Goal: Entertainment & Leisure: Browse casually

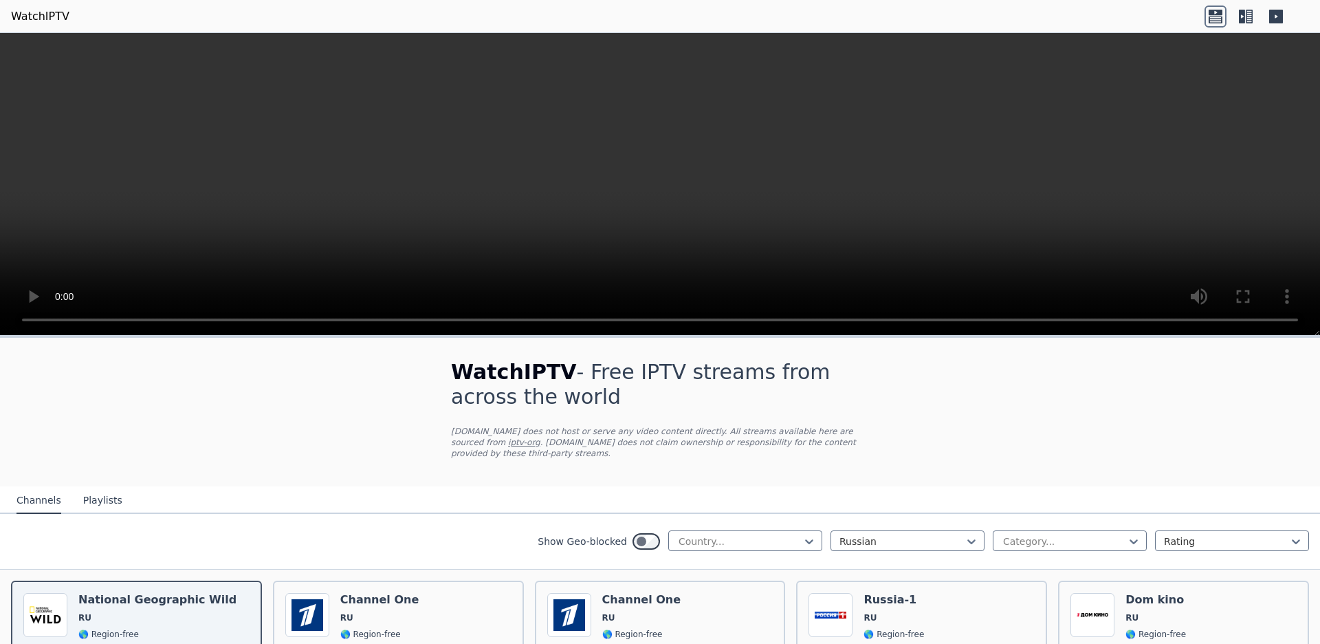
scroll to position [182, 0]
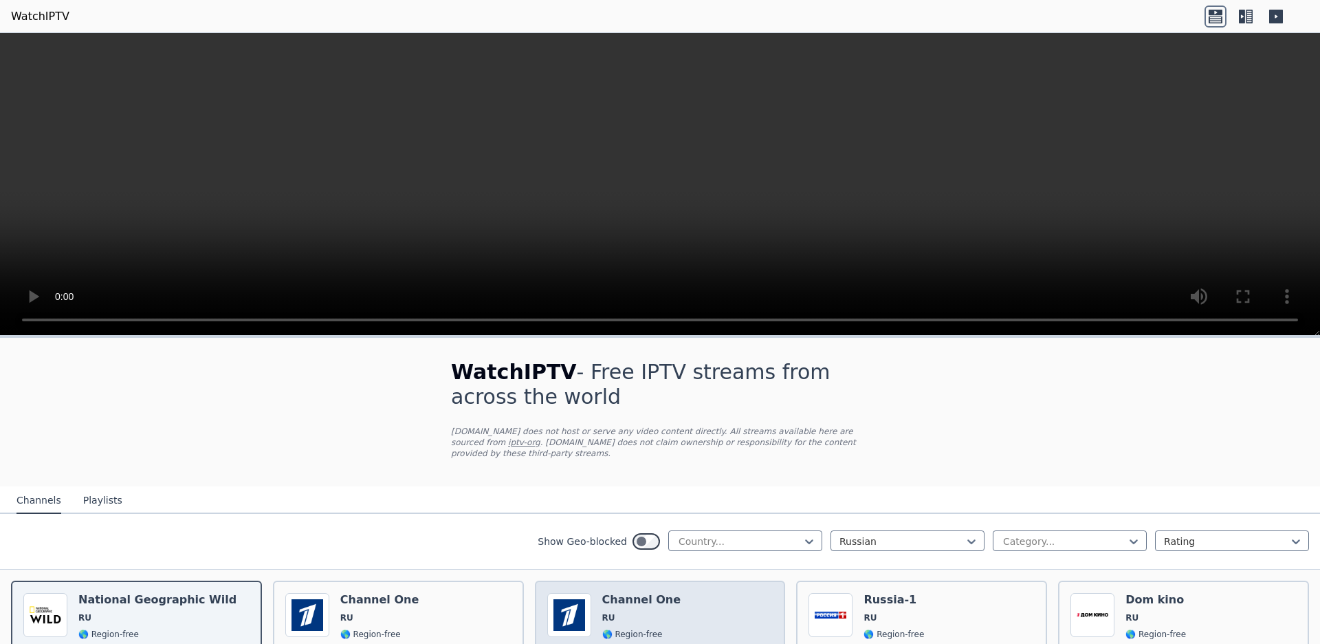
click at [689, 593] on div "Popularity 669 Channel One RU 🌎 Region-free general [DEMOGRAPHIC_DATA]" at bounding box center [660, 644] width 226 height 102
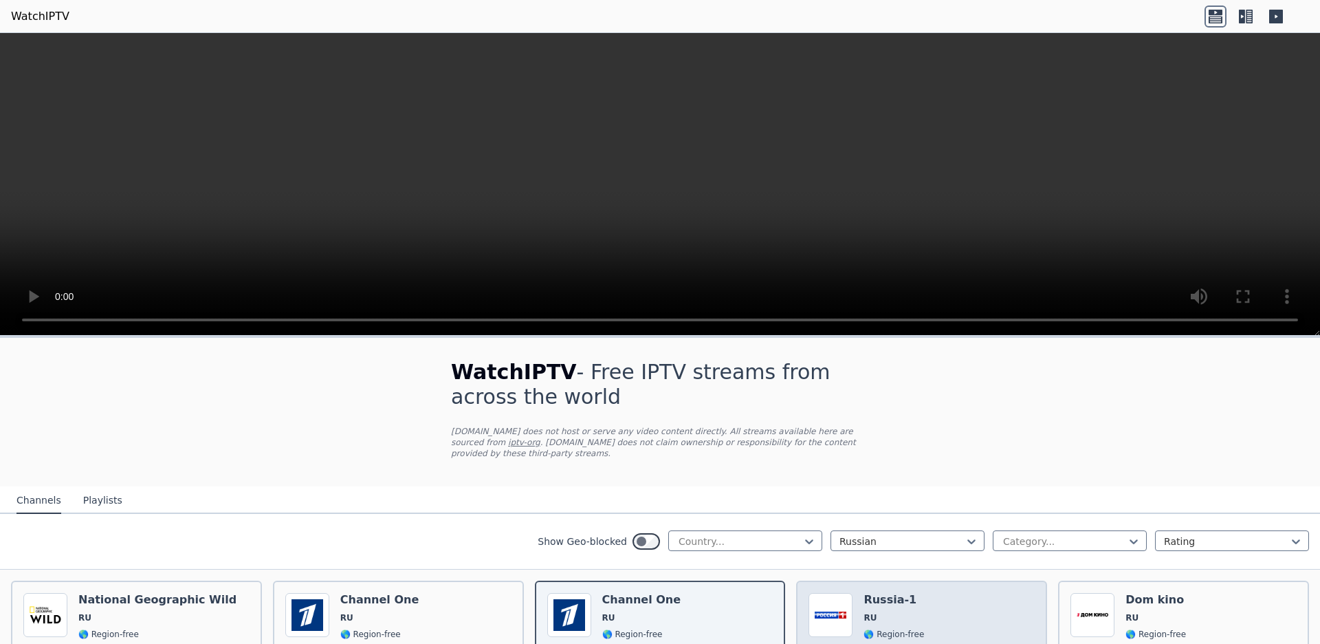
click at [913, 612] on span "RU" at bounding box center [894, 617] width 61 height 11
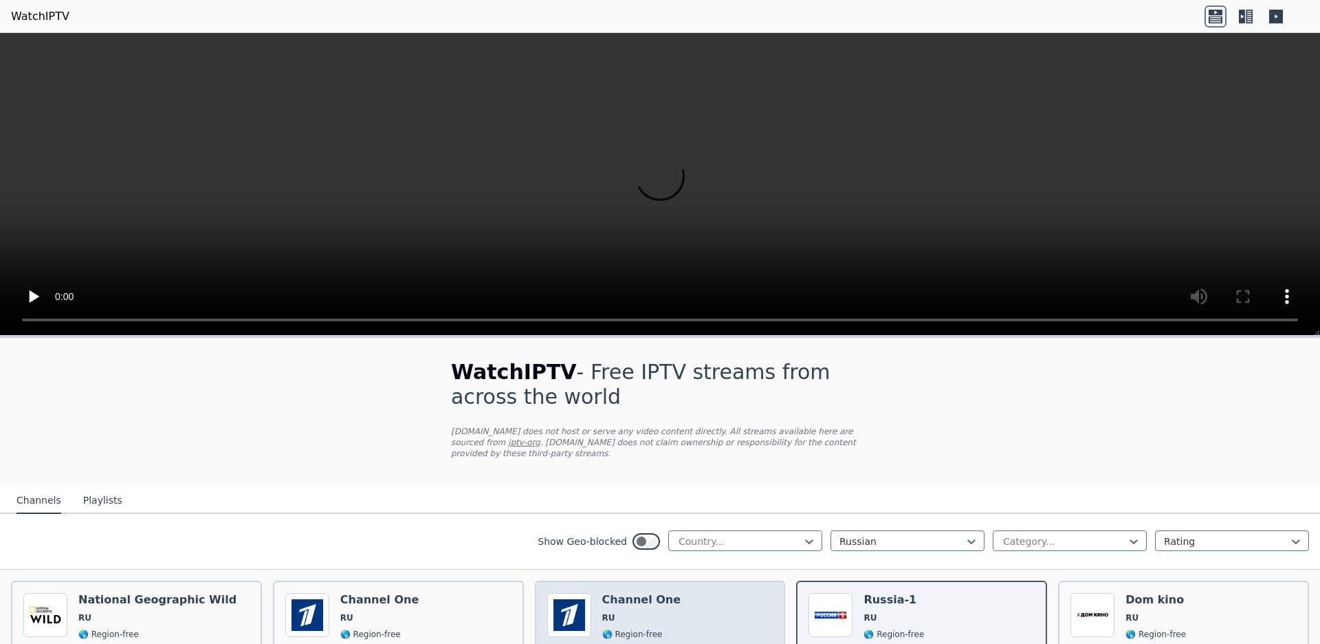
click at [696, 593] on div "Popularity 669 Channel One RU 🌎 Region-free general [DEMOGRAPHIC_DATA]" at bounding box center [660, 644] width 226 height 102
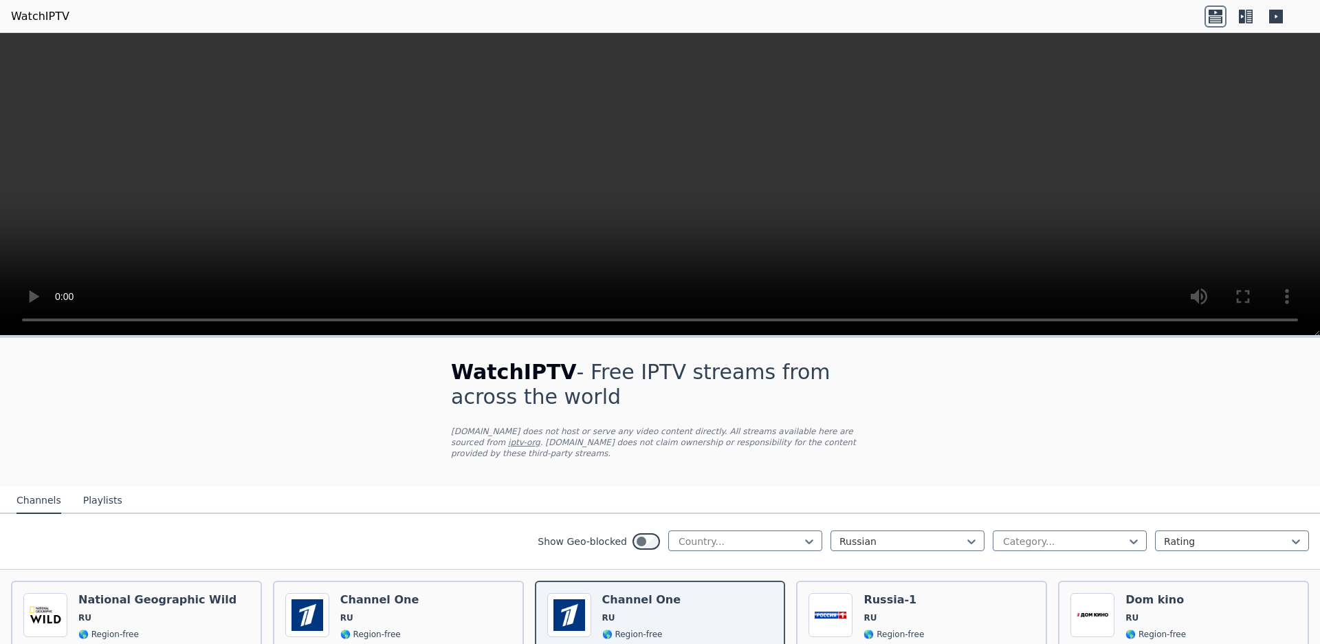
scroll to position [1218, 0]
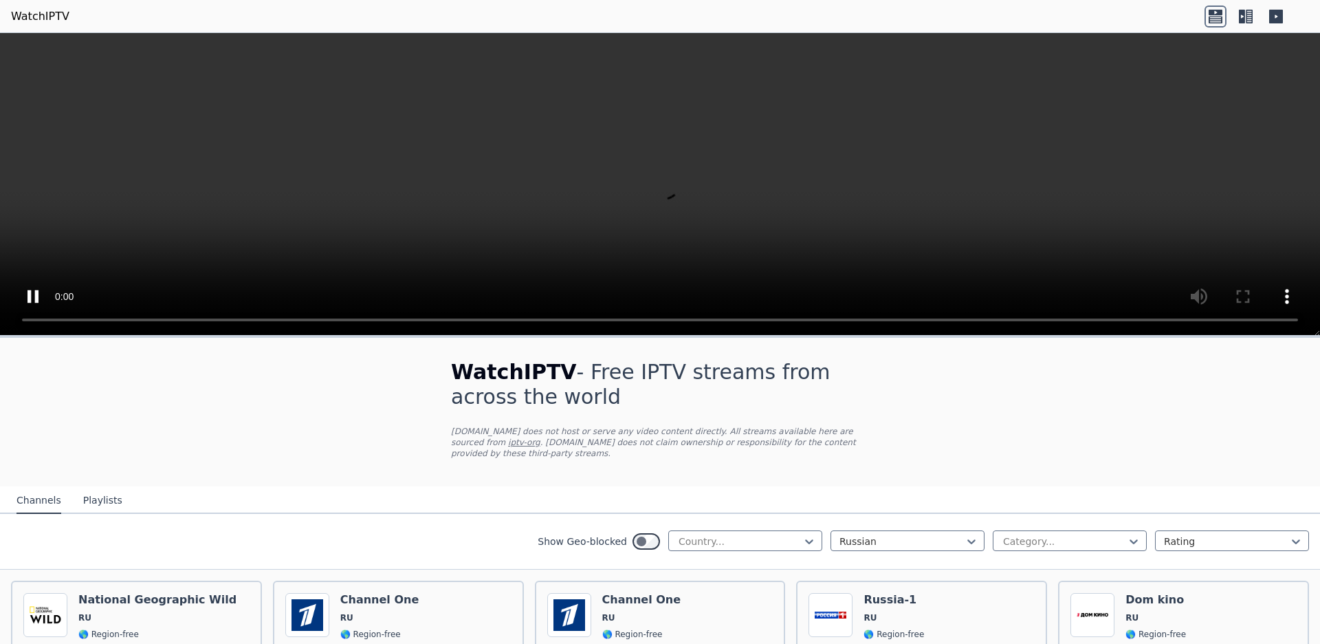
scroll to position [91, 0]
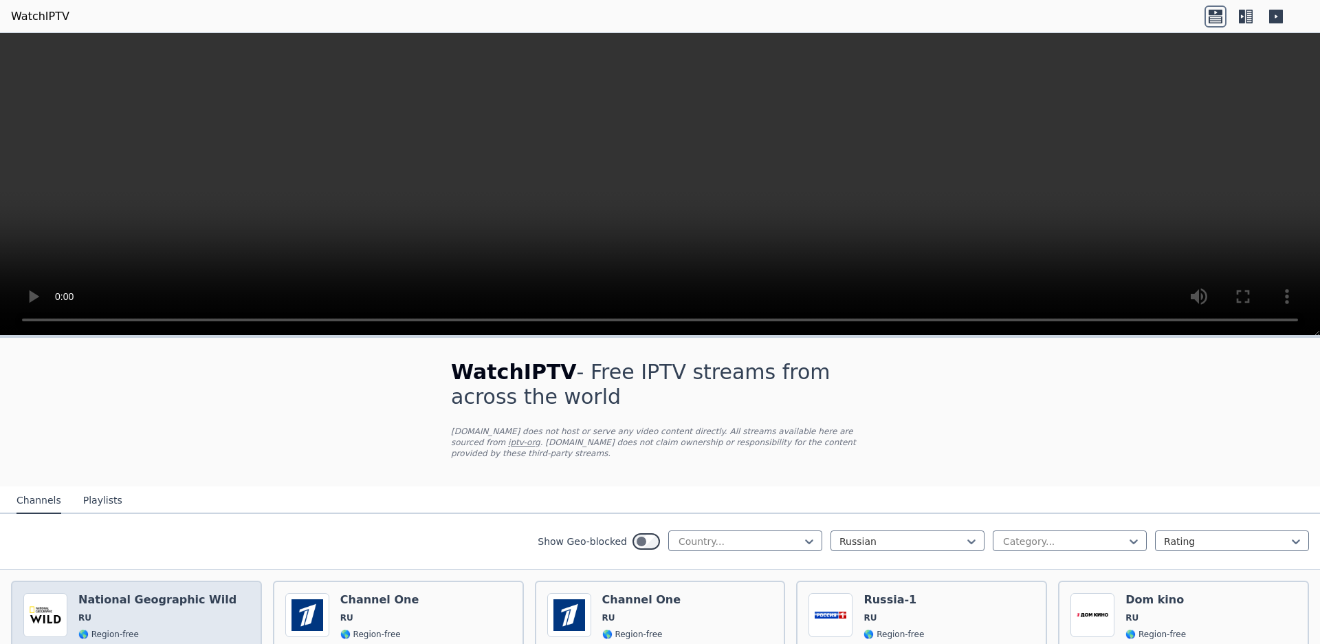
click at [161, 628] on span "🌎 Region-free" at bounding box center [157, 633] width 158 height 11
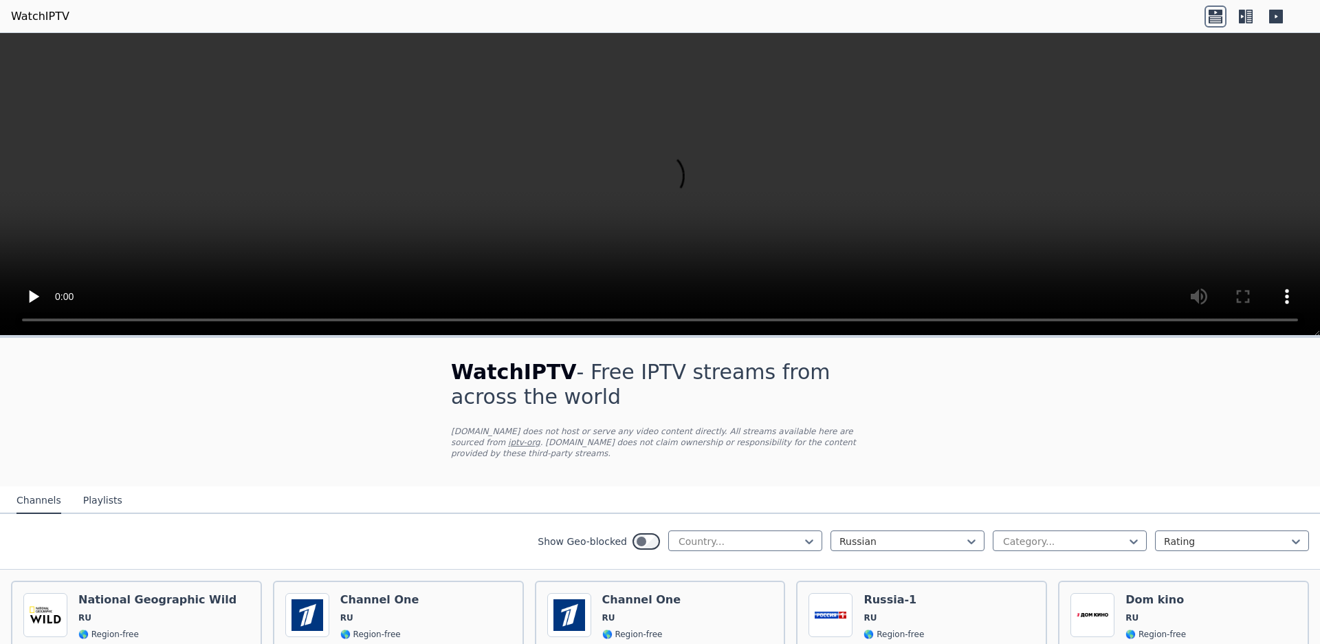
scroll to position [697, 0]
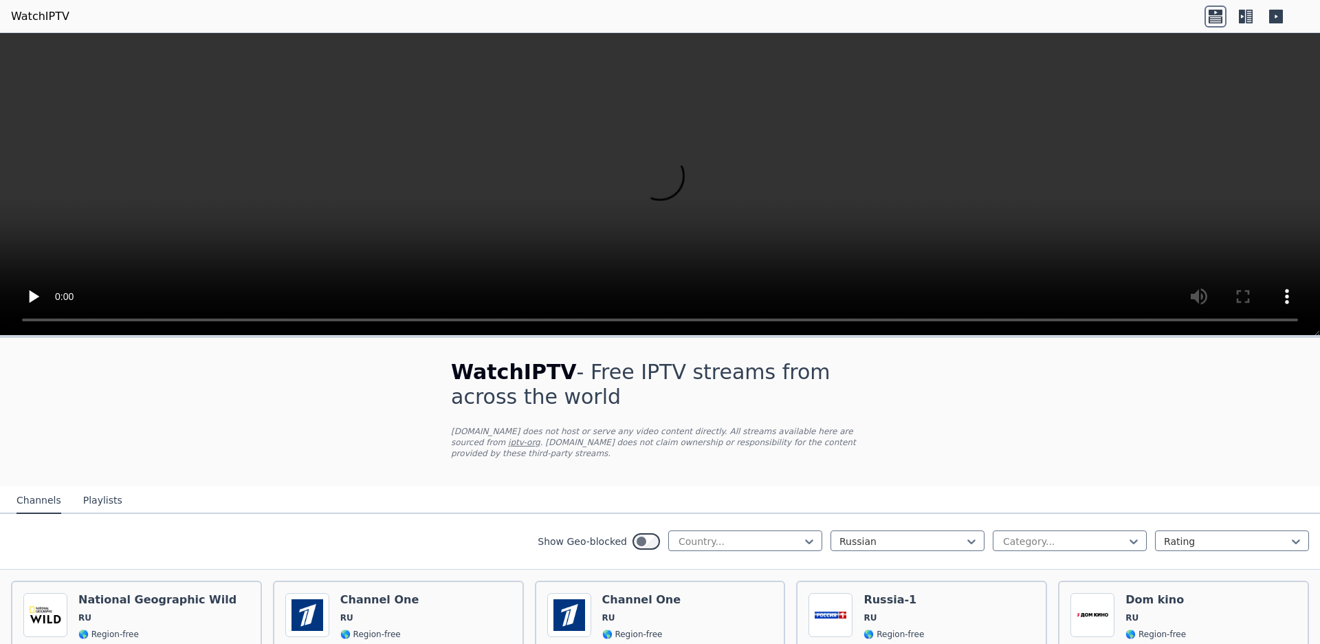
scroll to position [3277, 0]
